Goal: Task Accomplishment & Management: Use online tool/utility

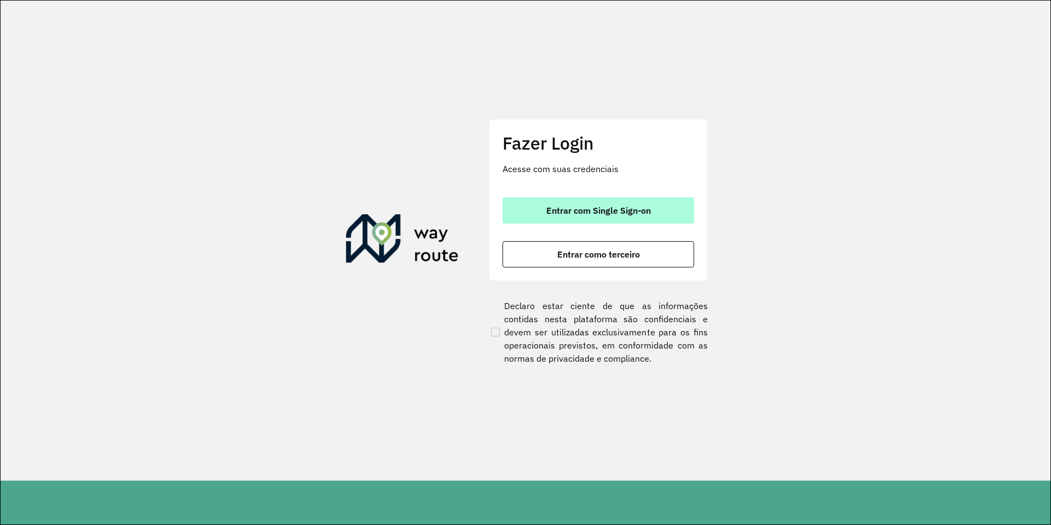
click at [606, 214] on span "Entrar com Single Sign-on" at bounding box center [598, 210] width 105 height 9
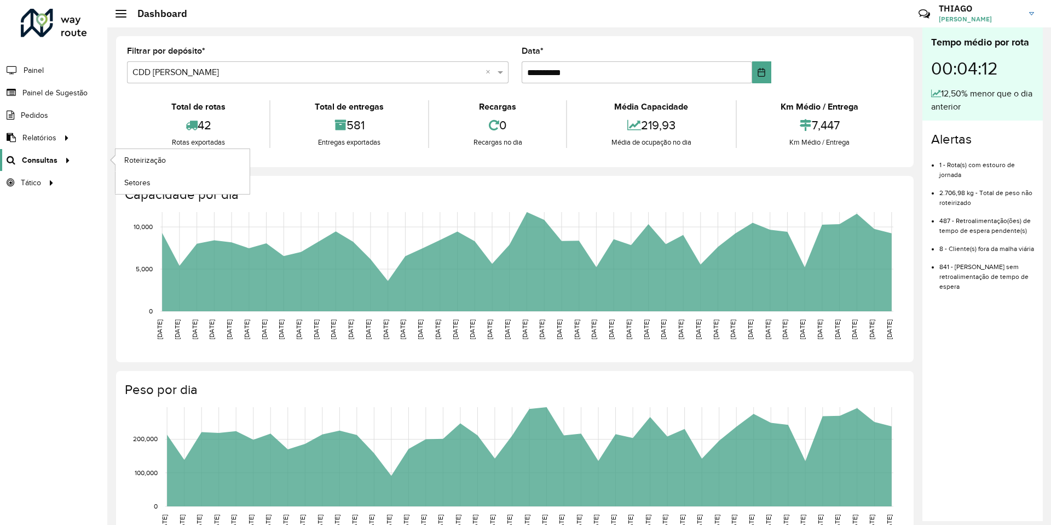
click at [55, 161] on span "Consultas" at bounding box center [40, 159] width 36 height 11
click at [163, 164] on span "Roteirização" at bounding box center [146, 159] width 44 height 11
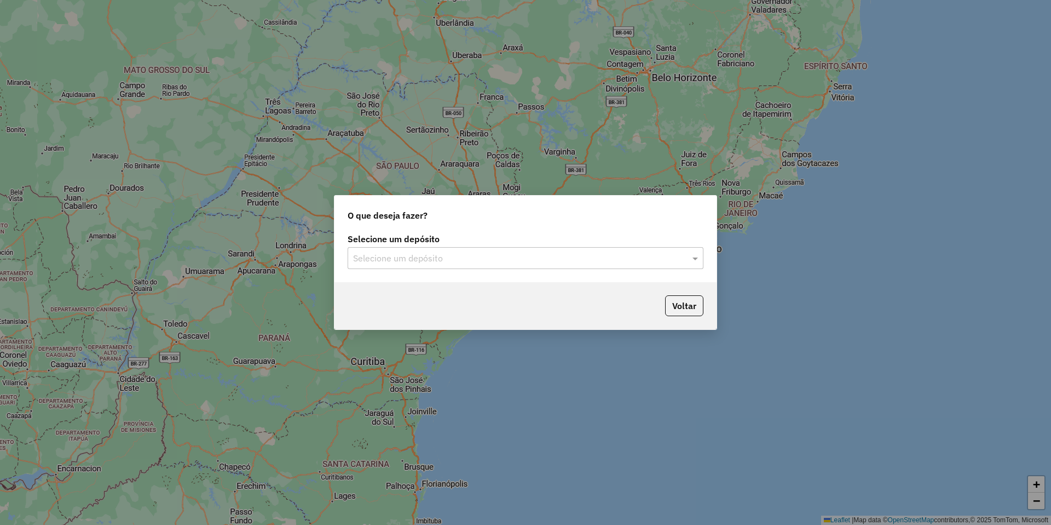
click at [425, 259] on input "text" at bounding box center [514, 258] width 323 height 13
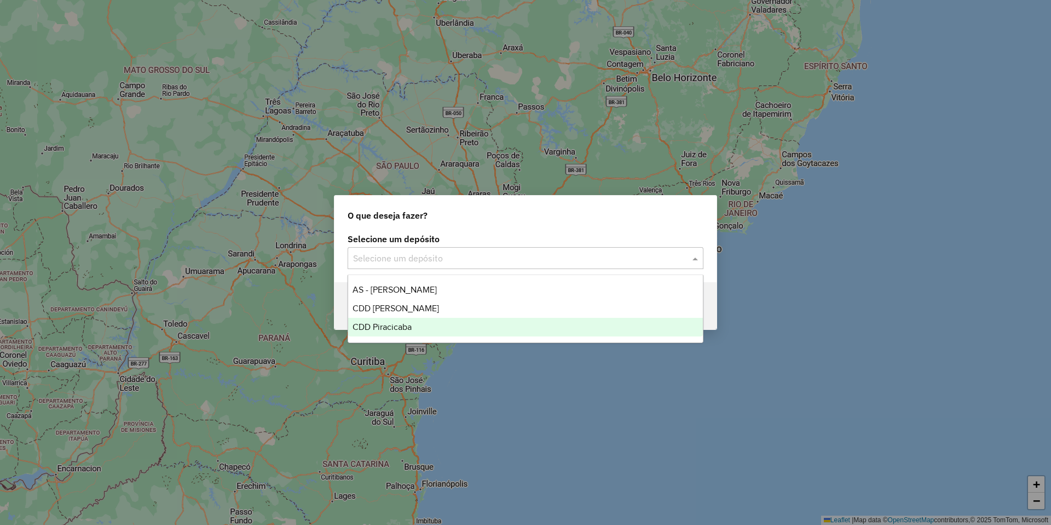
click at [415, 325] on div "CDD Piracicaba" at bounding box center [525, 327] width 355 height 19
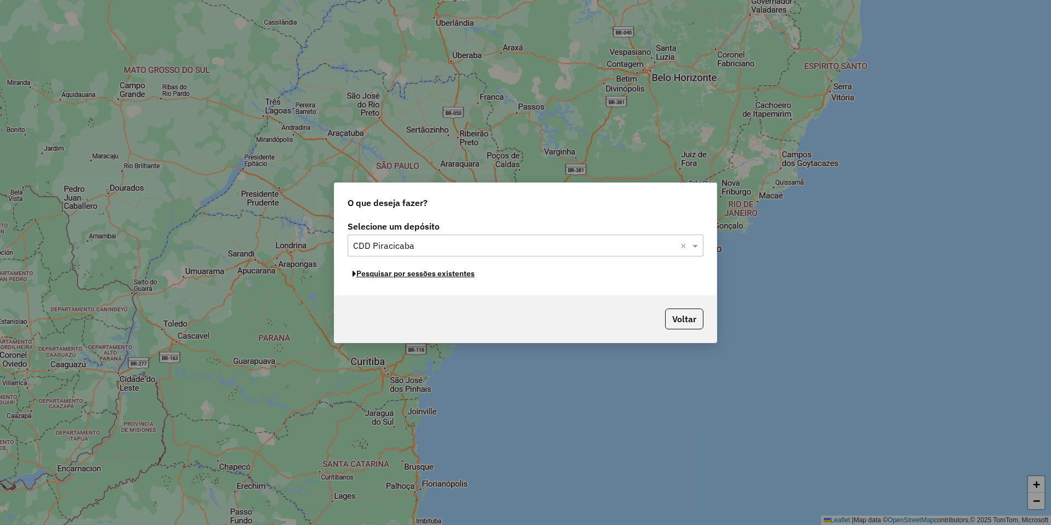
click at [450, 274] on button "Pesquisar por sessões existentes" at bounding box center [414, 273] width 132 height 17
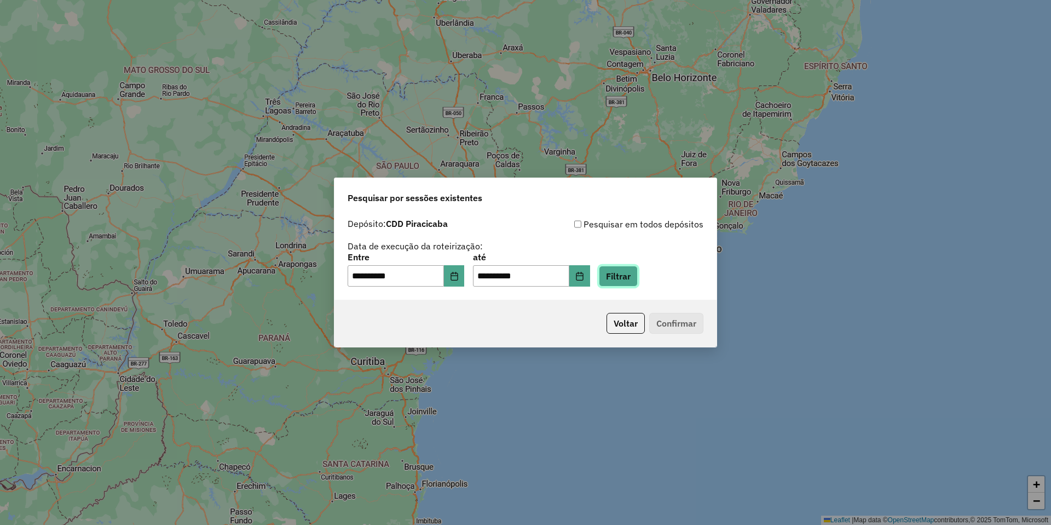
click at [638, 273] on button "Filtrar" at bounding box center [618, 276] width 39 height 21
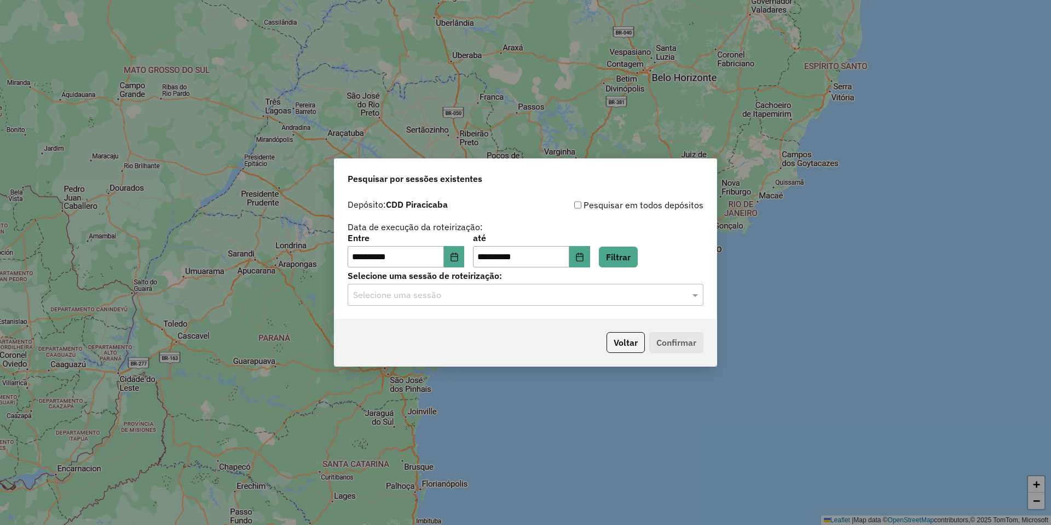
click at [436, 292] on input "text" at bounding box center [514, 295] width 323 height 13
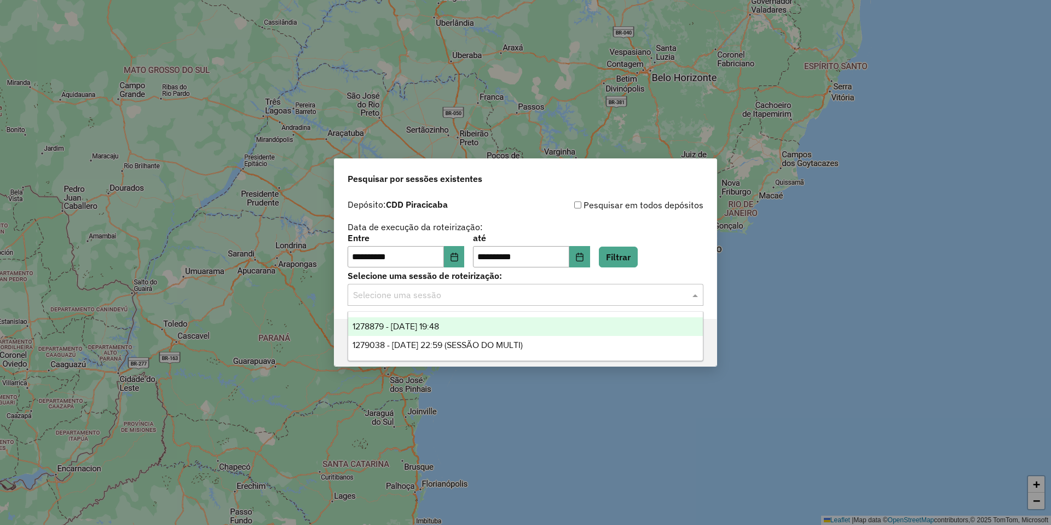
click at [439, 323] on span "1278879 - 19/09/2025 19:48" at bounding box center [396, 325] width 87 height 9
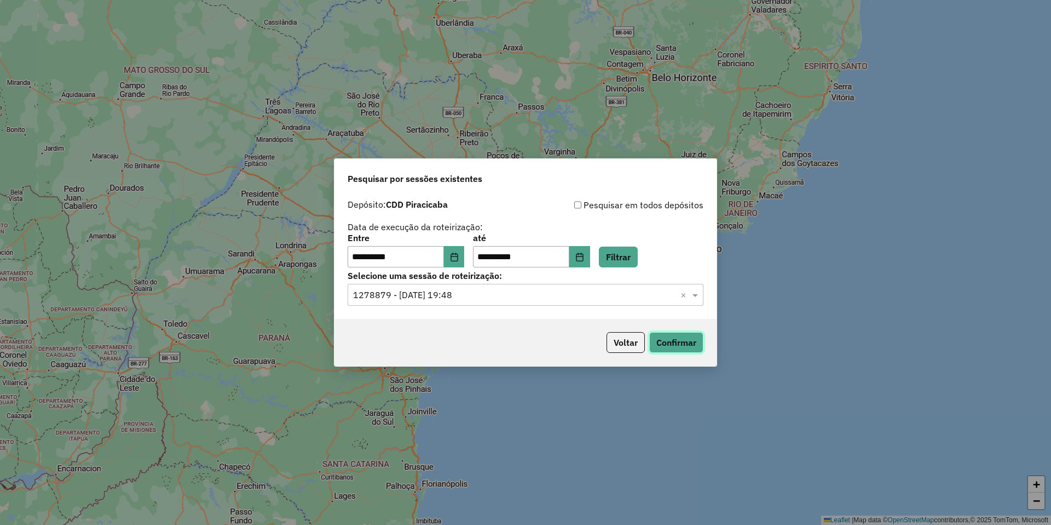
click at [675, 341] on button "Confirmar" at bounding box center [676, 342] width 54 height 21
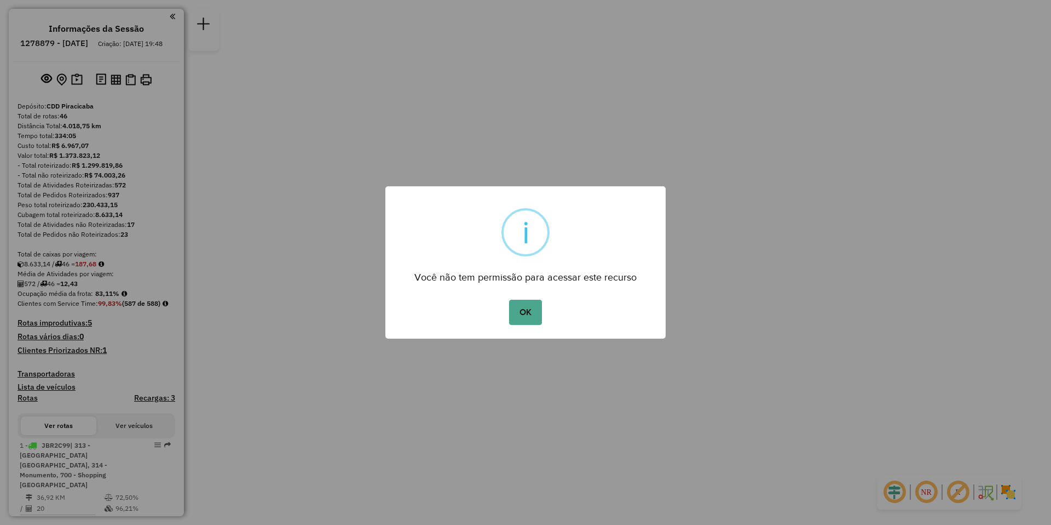
click at [527, 308] on div "OK No Cancel" at bounding box center [525, 312] width 280 height 31
click at [526, 313] on div "× i Você não tem permissão para acessar este recurso OK No Cancel" at bounding box center [525, 262] width 280 height 153
